Goal: Information Seeking & Learning: Learn about a topic

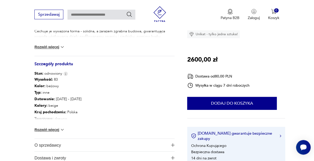
scroll to position [259, 0]
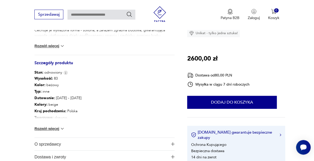
click at [63, 130] on img at bounding box center [62, 128] width 5 height 5
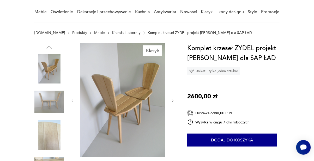
scroll to position [41, 0]
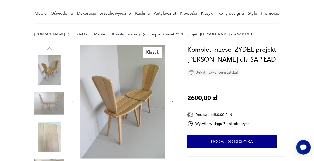
click at [119, 108] on img at bounding box center [122, 102] width 85 height 114
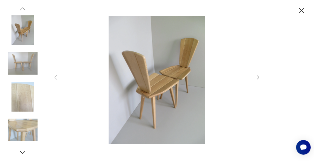
click at [256, 81] on icon "button" at bounding box center [258, 77] width 6 height 6
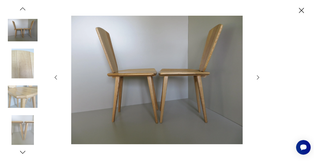
click at [260, 91] on div at bounding box center [157, 81] width 209 height 130
click at [258, 81] on icon "button" at bounding box center [258, 77] width 6 height 6
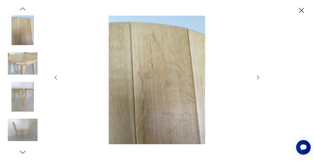
click at [256, 81] on icon "button" at bounding box center [258, 77] width 6 height 6
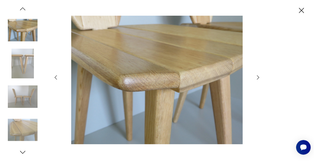
click at [301, 9] on icon "button" at bounding box center [302, 10] width 5 height 5
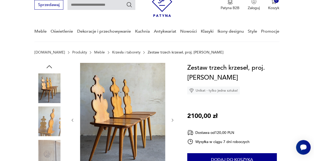
scroll to position [22, 0]
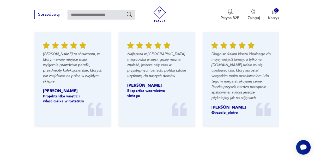
scroll to position [684, 0]
